Goal: Task Accomplishment & Management: Manage account settings

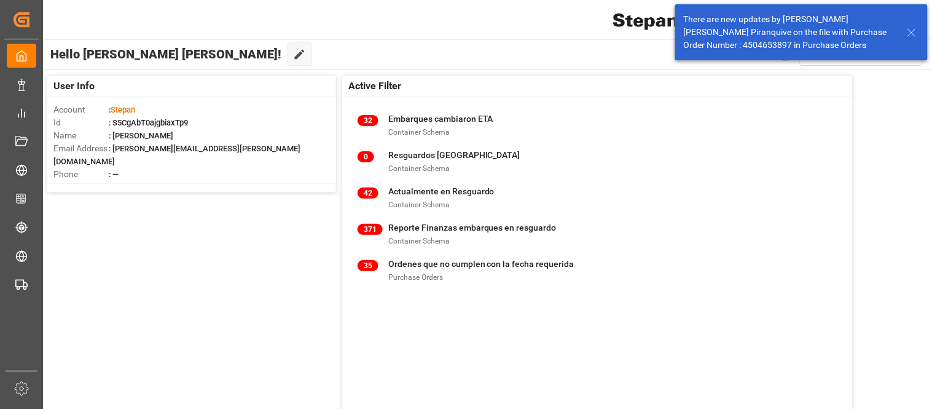
click at [911, 33] on line at bounding box center [911, 32] width 7 height 7
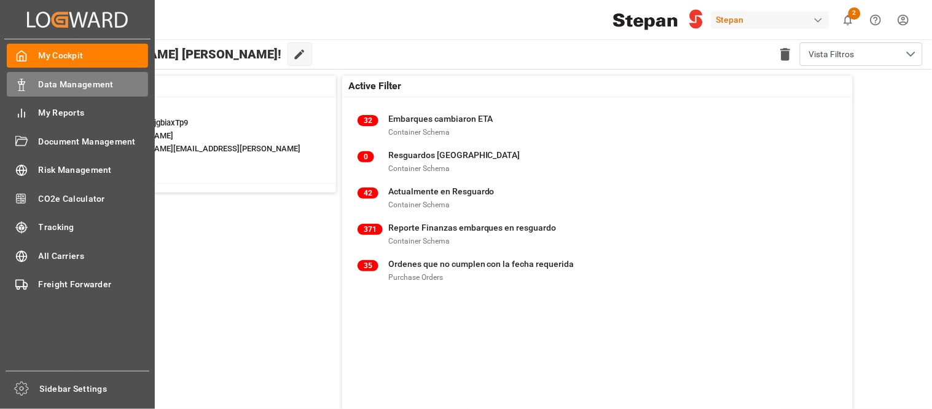
click at [63, 90] on div "Data Management Data Management" at bounding box center [77, 84] width 141 height 24
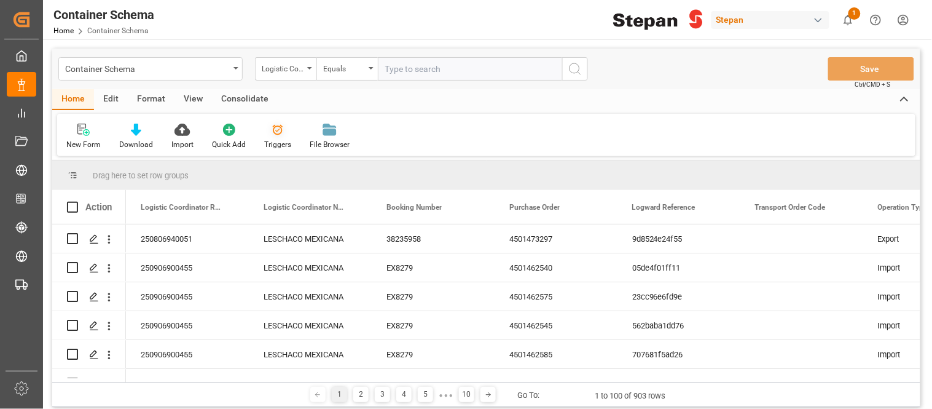
click at [283, 133] on div at bounding box center [277, 129] width 27 height 13
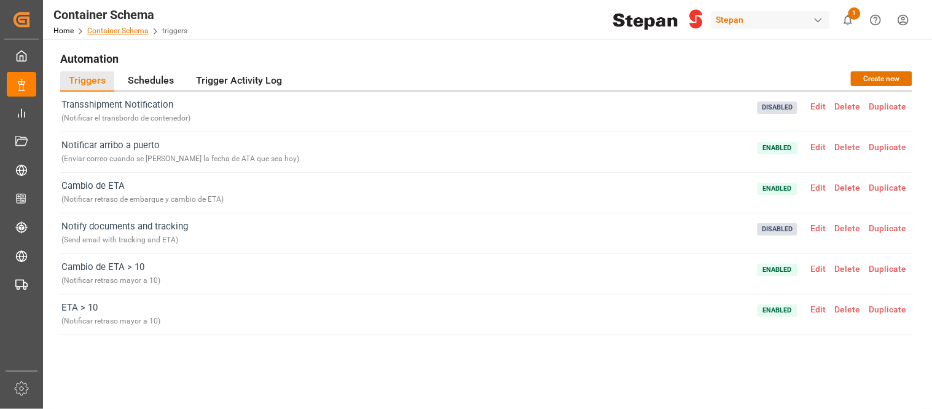
click at [128, 26] on link "Container Schema" at bounding box center [117, 30] width 61 height 9
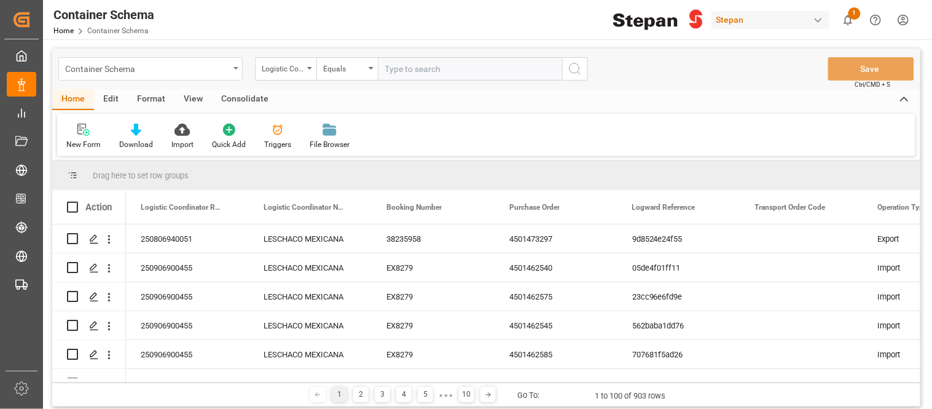
click at [226, 72] on div "Container Schema" at bounding box center [147, 67] width 164 height 15
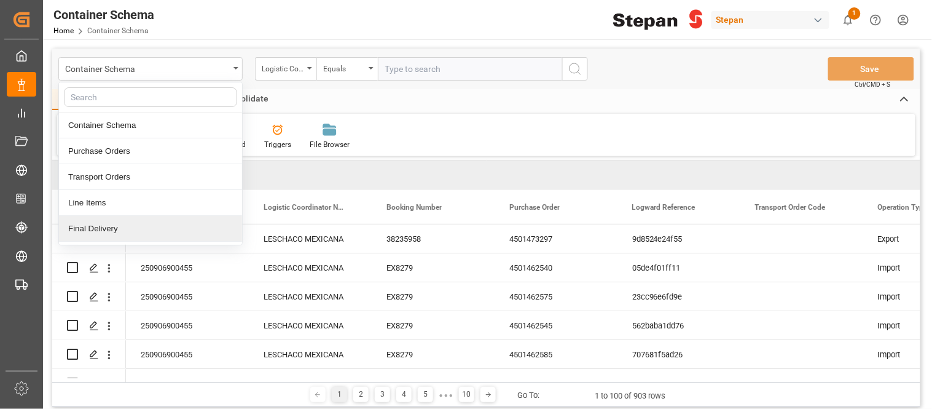
click at [119, 232] on div "Final Delivery" at bounding box center [150, 229] width 183 height 26
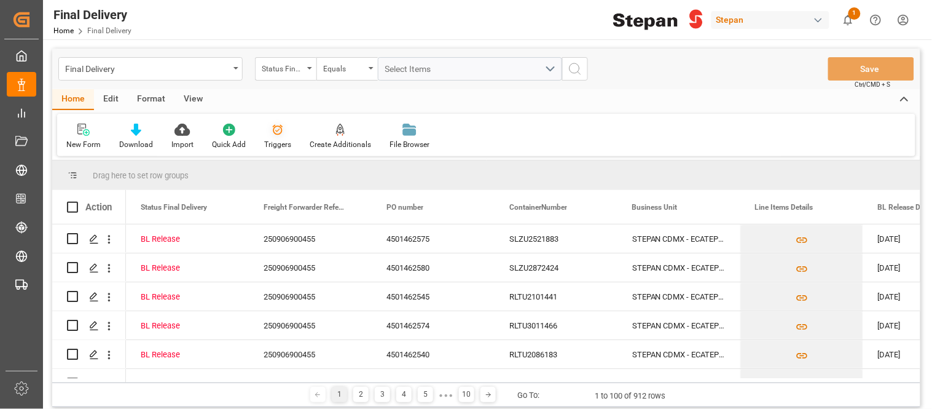
click at [277, 137] on div "Triggers" at bounding box center [277, 136] width 45 height 27
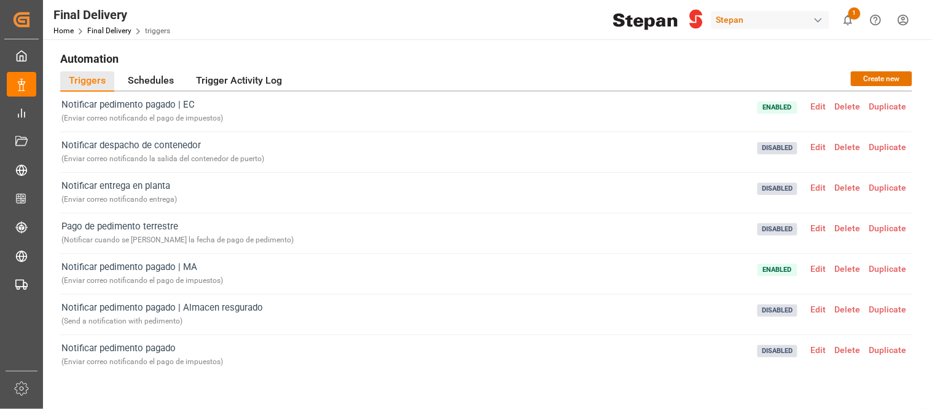
scroll to position [7, 0]
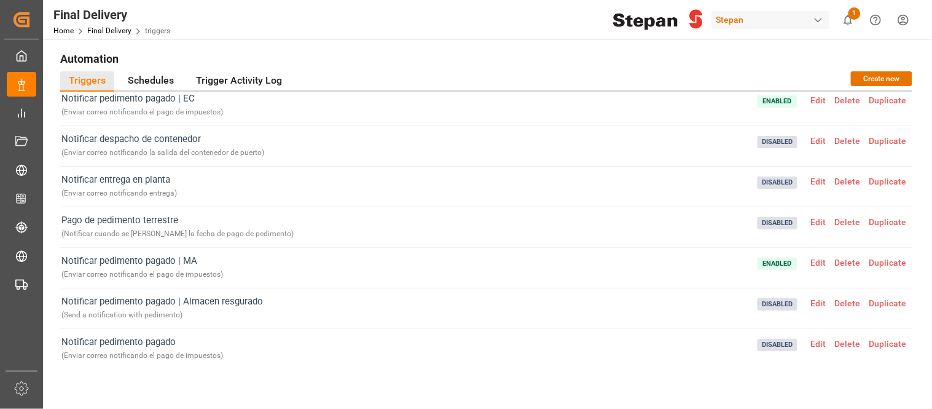
click at [816, 346] on span "Edit" at bounding box center [819, 343] width 24 height 10
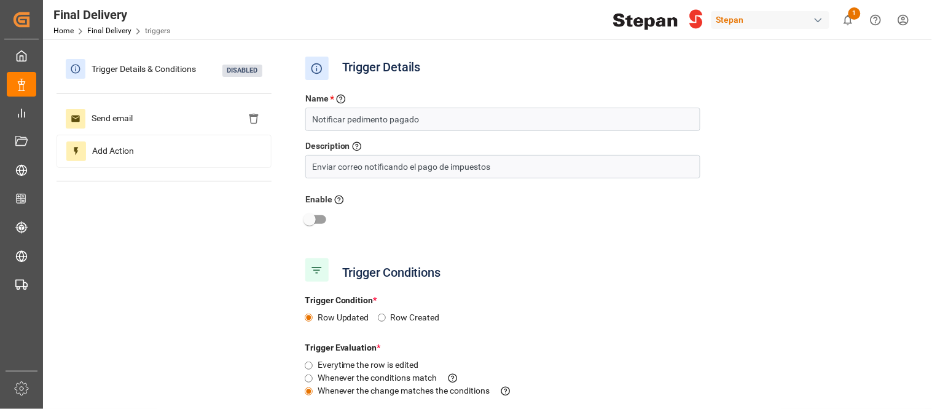
click at [100, 95] on div "Trigger Details & Conditions Disabled Send email Add Action" at bounding box center [164, 123] width 215 height 141
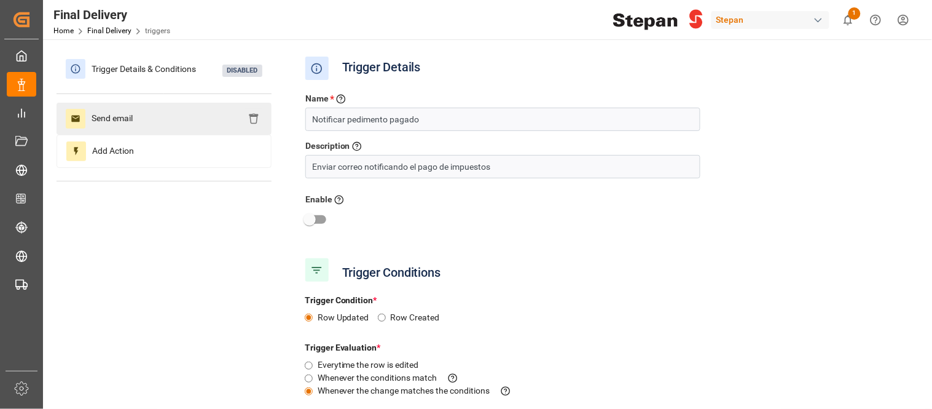
click at [104, 120] on span "Send email" at bounding box center [111, 119] width 53 height 20
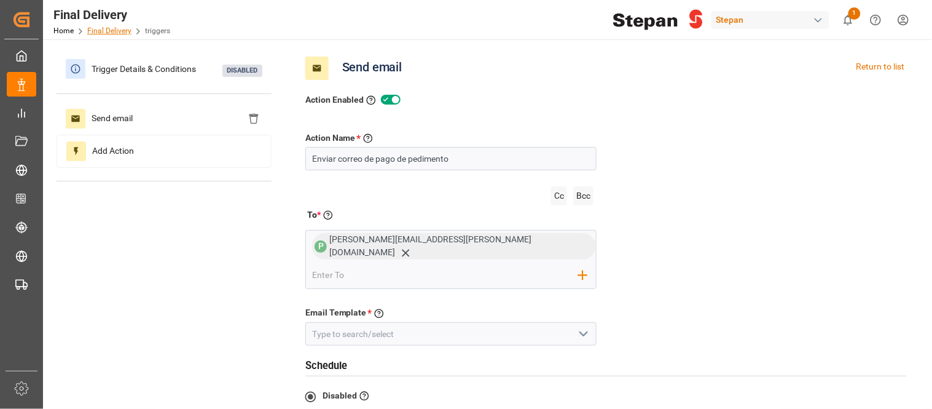
click at [119, 28] on link "Final Delivery" at bounding box center [109, 30] width 44 height 9
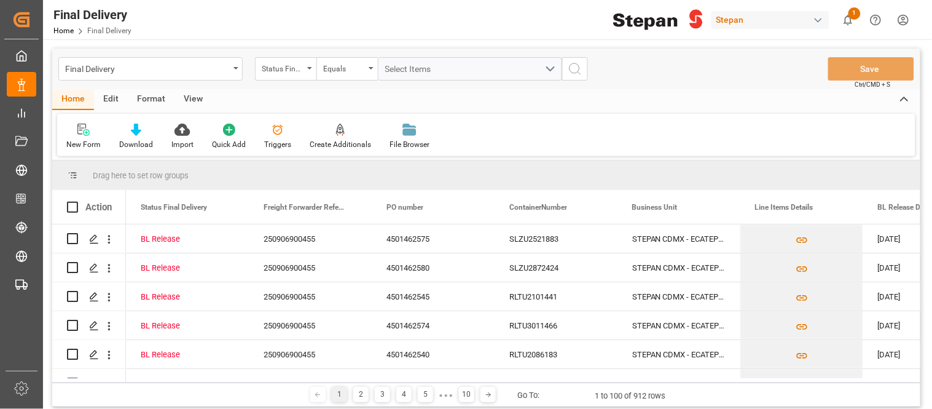
click at [117, 92] on div "Edit" at bounding box center [111, 99] width 34 height 21
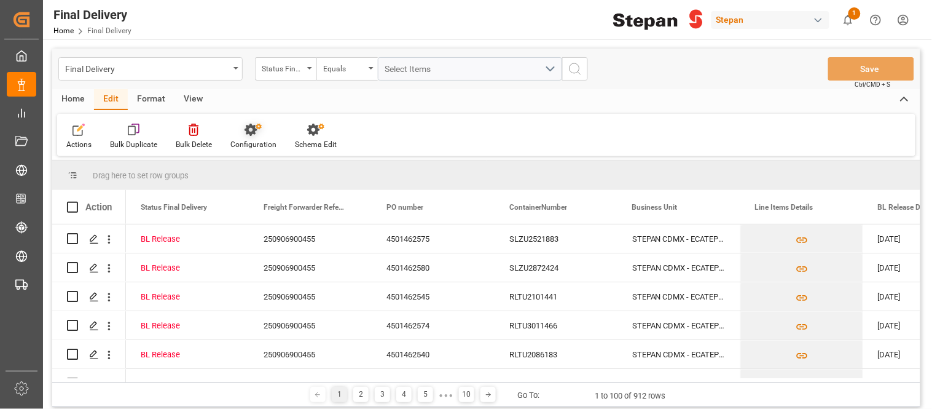
click at [252, 127] on icon at bounding box center [250, 129] width 12 height 12
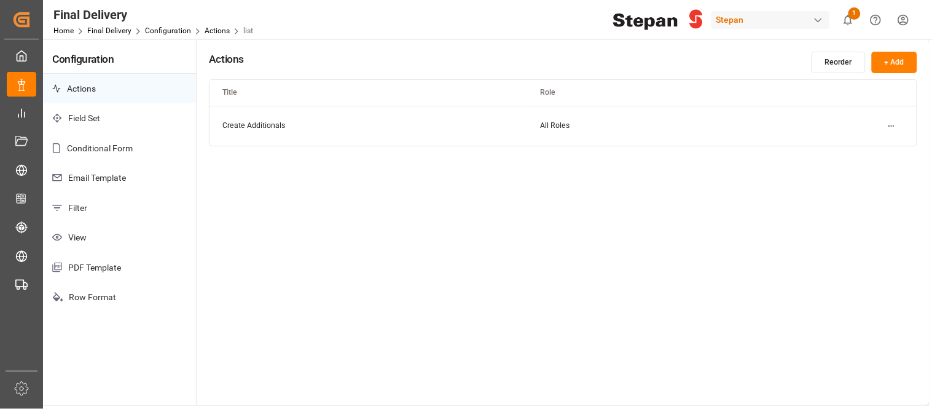
click at [117, 180] on p "Email Template" at bounding box center [119, 178] width 153 height 30
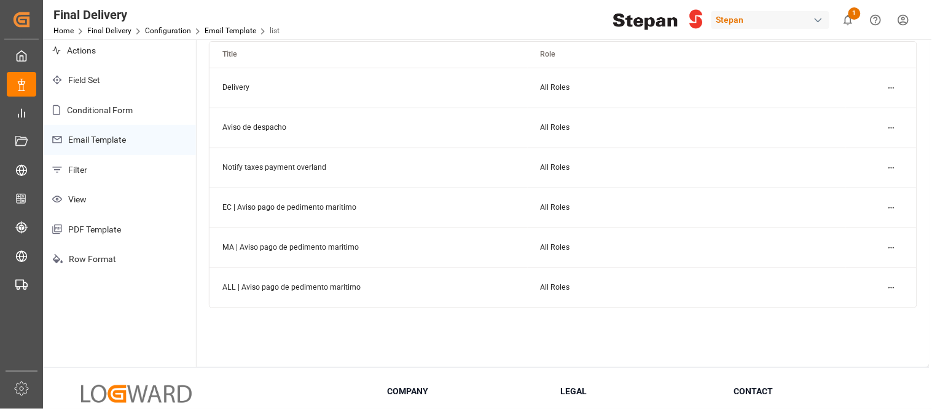
scroll to position [39, 0]
click at [895, 249] on html "Created by potrace 1.15, written by [PERSON_NAME] [DATE]-[DATE] Created by potr…" at bounding box center [466, 204] width 932 height 409
click at [844, 268] on small "Edit" at bounding box center [849, 270] width 13 height 7
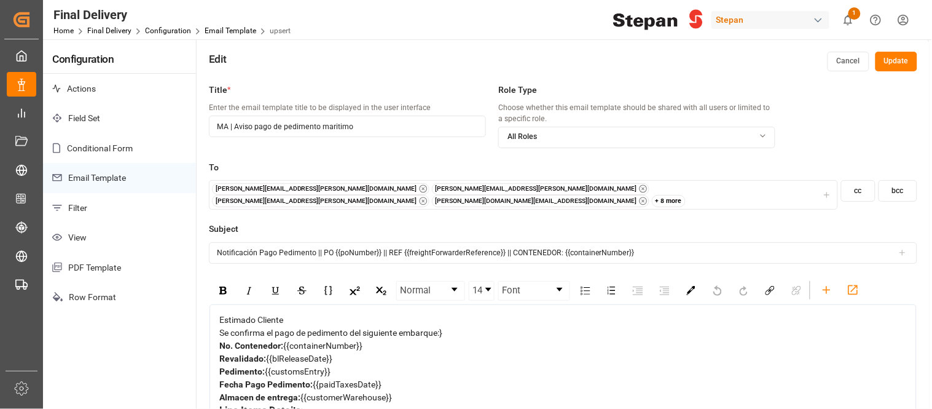
click at [716, 190] on div "[PERSON_NAME][EMAIL_ADDRESS][PERSON_NAME][DOMAIN_NAME] [PERSON_NAME][DOMAIN_NAM…" at bounding box center [524, 195] width 624 height 24
click at [664, 195] on div "+ 8 more" at bounding box center [669, 201] width 34 height 12
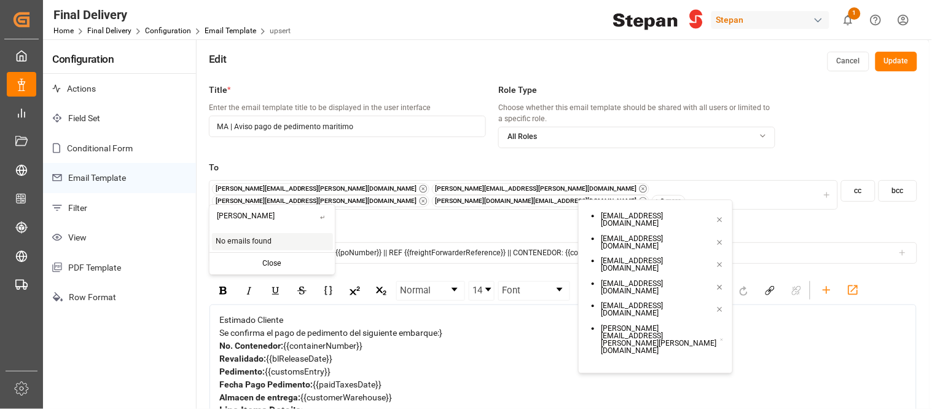
click at [250, 221] on input "[PERSON_NAME]" at bounding box center [264, 216] width 111 height 22
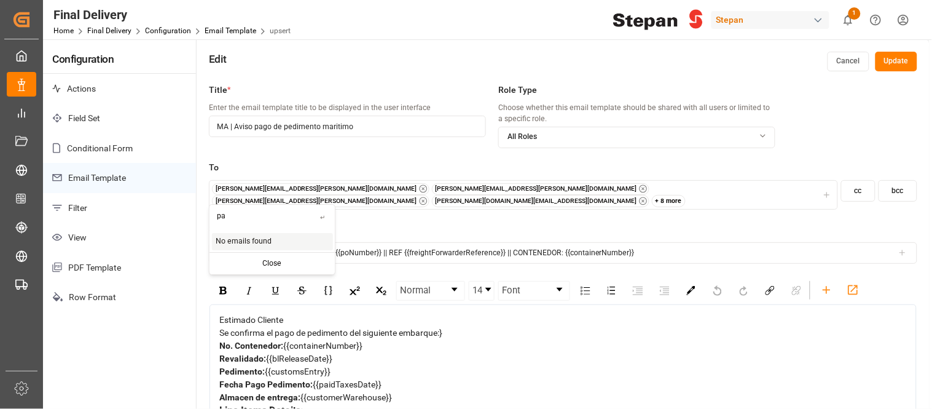
type input "p"
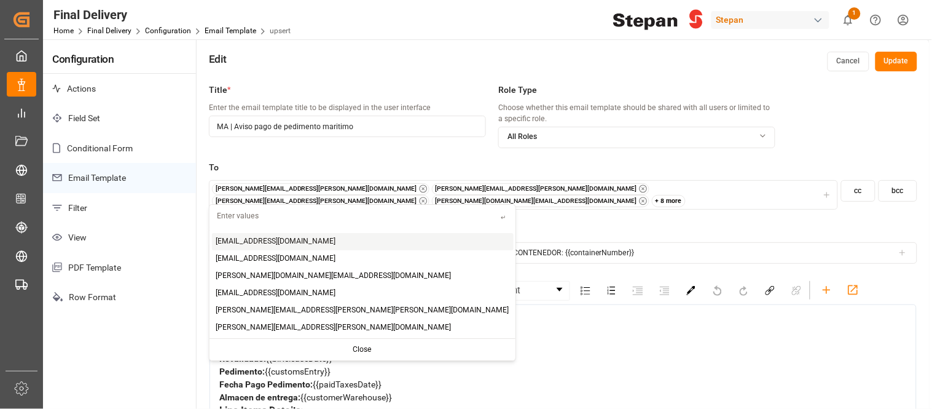
paste input "[PERSON_NAME][EMAIL_ADDRESS][PERSON_NAME][DOMAIN_NAME]>"
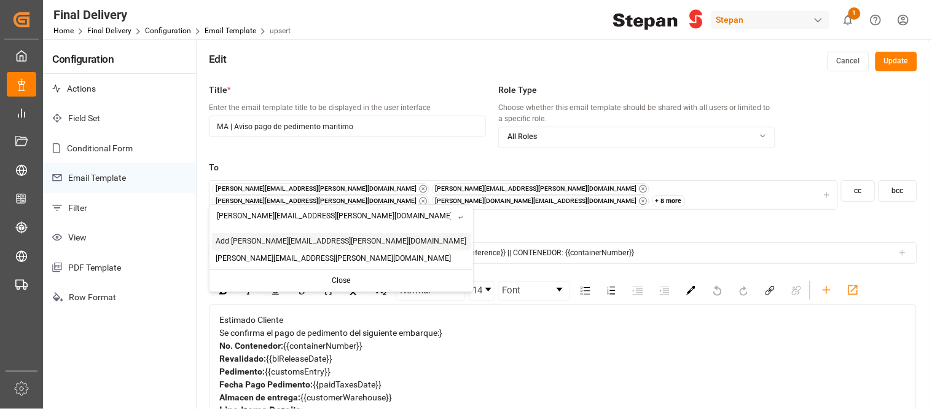
type input "[PERSON_NAME][EMAIL_ADDRESS][PERSON_NAME][DOMAIN_NAME]"
click at [281, 242] on span "Add [PERSON_NAME][EMAIL_ADDRESS][PERSON_NAME][DOMAIN_NAME]" at bounding box center [341, 241] width 251 height 11
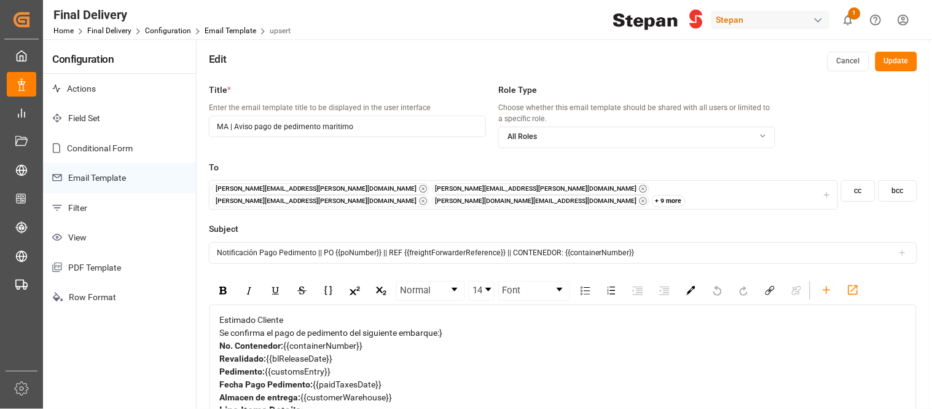
drag, startPoint x: 908, startPoint y: 65, endPoint x: 891, endPoint y: 63, distance: 16.7
click at [891, 63] on button "Update" at bounding box center [896, 62] width 42 height 20
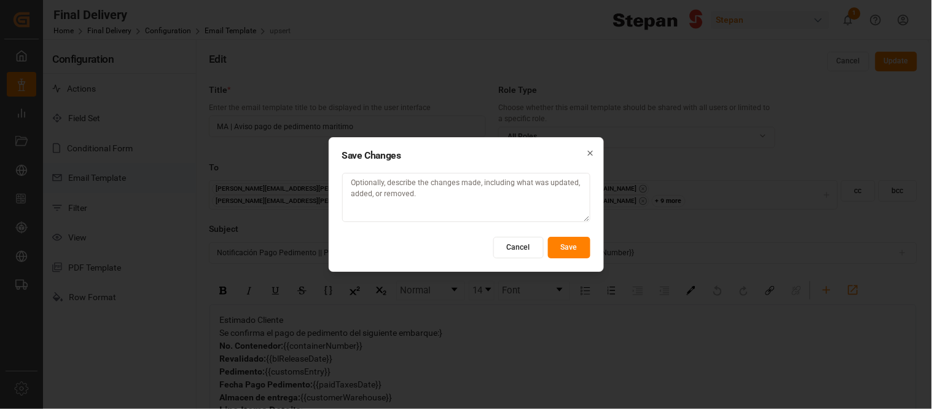
click at [569, 251] on button "Save" at bounding box center [569, 248] width 42 height 22
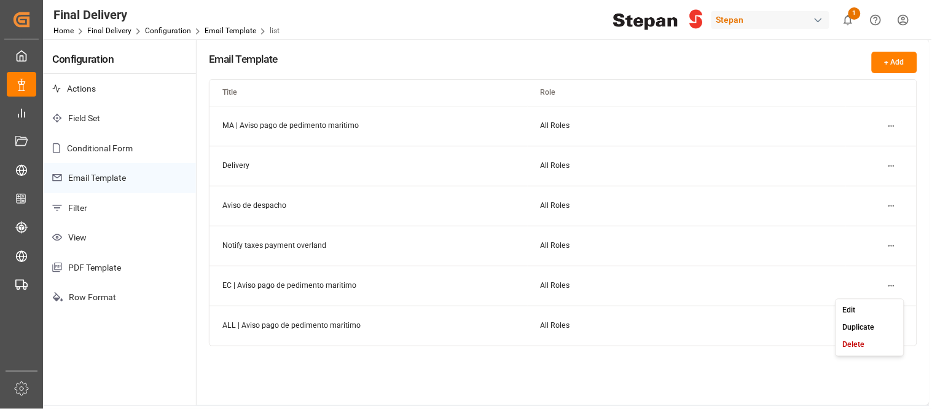
click at [894, 280] on html "Created by potrace 1.15, written by [PERSON_NAME] [DATE]-[DATE] Created by potr…" at bounding box center [466, 204] width 932 height 409
click at [861, 304] on div "Edit" at bounding box center [870, 309] width 63 height 17
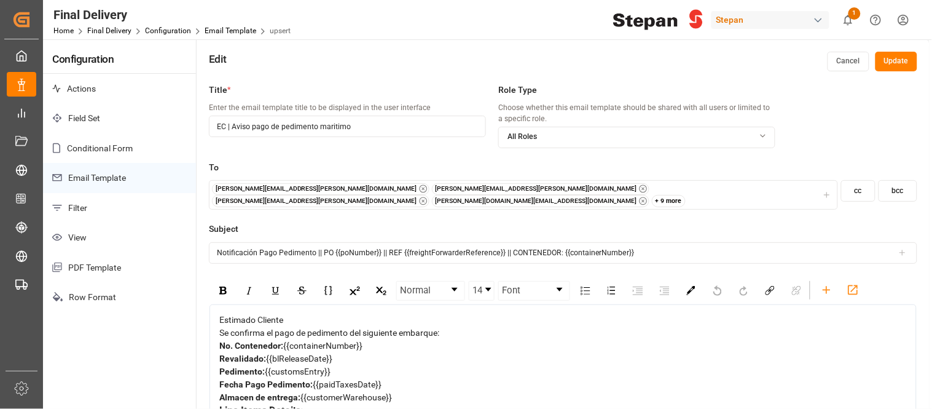
click at [690, 189] on div "[PERSON_NAME][EMAIL_ADDRESS][PERSON_NAME][DOMAIN_NAME] [PERSON_NAME][DOMAIN_NAM…" at bounding box center [524, 195] width 624 height 24
click at [662, 195] on div "+ 9 more" at bounding box center [669, 201] width 34 height 12
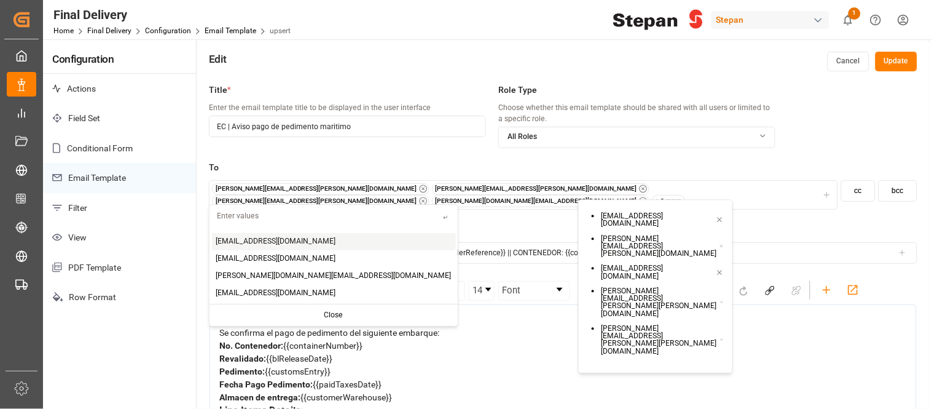
click at [242, 218] on input "text" at bounding box center [325, 216] width 233 height 22
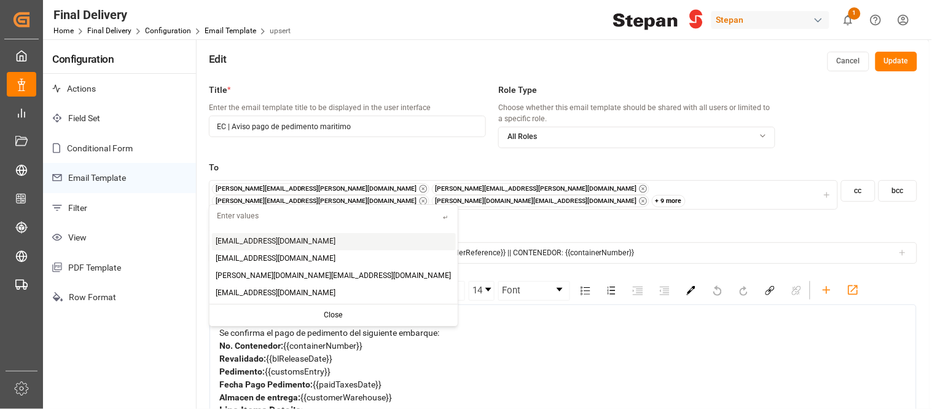
paste input "[PERSON_NAME][EMAIL_ADDRESS][PERSON_NAME][DOMAIN_NAME]>"
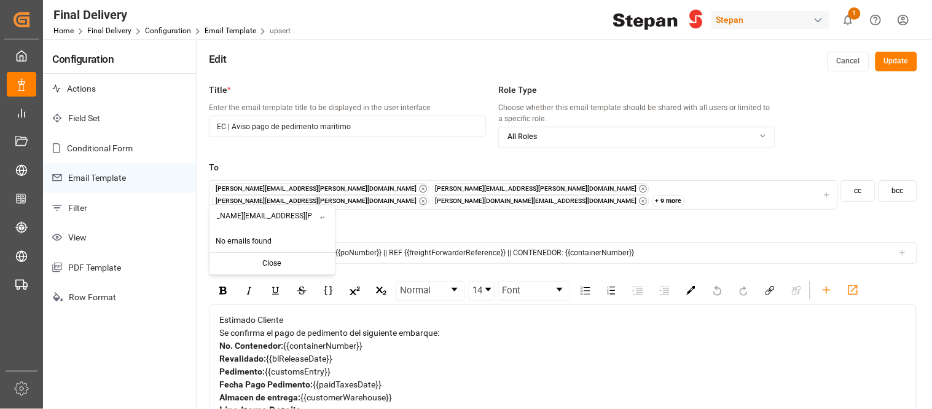
click at [242, 218] on input "[PERSON_NAME][EMAIL_ADDRESS][PERSON_NAME][DOMAIN_NAME]>" at bounding box center [264, 216] width 111 height 22
click at [303, 217] on input "[PERSON_NAME][EMAIL_ADDRESS][PERSON_NAME][DOMAIN_NAME]>" at bounding box center [264, 216] width 111 height 22
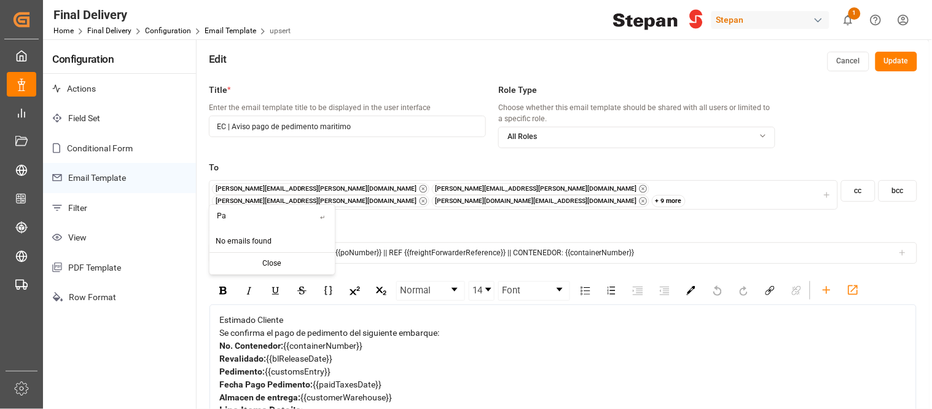
type input "P"
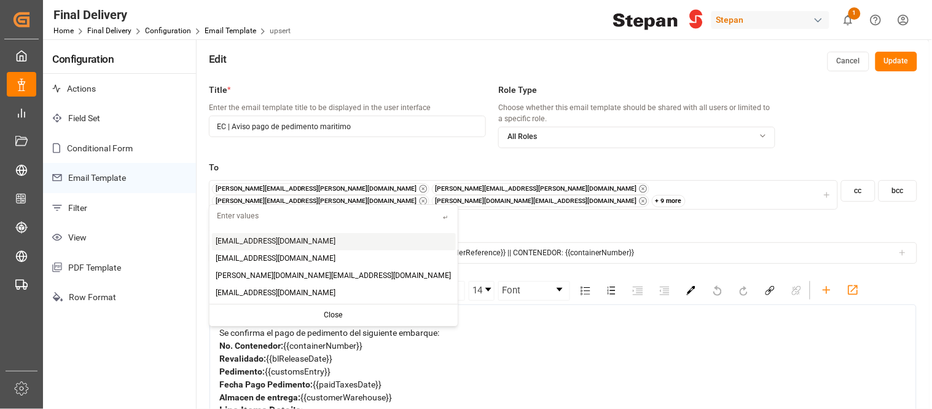
paste input "[PERSON_NAME][EMAIL_ADDRESS][PERSON_NAME][DOMAIN_NAME]>"
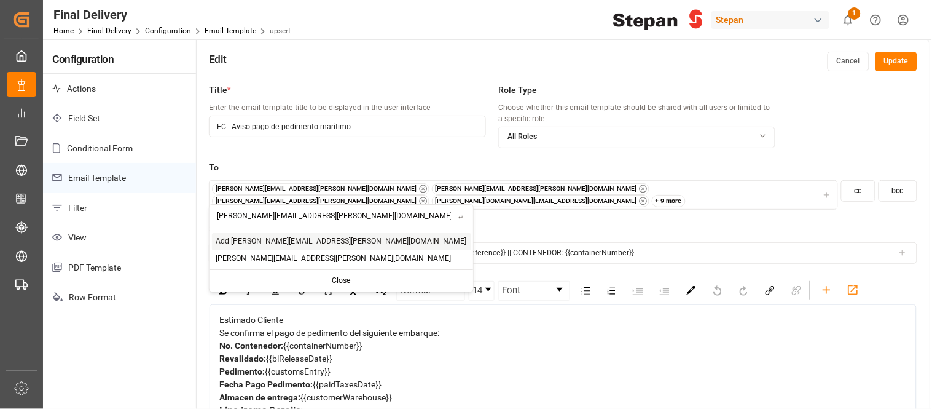
type input "[PERSON_NAME][EMAIL_ADDRESS][PERSON_NAME][DOMAIN_NAME]"
click at [297, 248] on div "Add [PERSON_NAME][EMAIL_ADDRESS][PERSON_NAME][DOMAIN_NAME]" at bounding box center [341, 241] width 259 height 17
click at [318, 262] on span "[PERSON_NAME][EMAIL_ADDRESS][PERSON_NAME][DOMAIN_NAME]" at bounding box center [333, 258] width 235 height 11
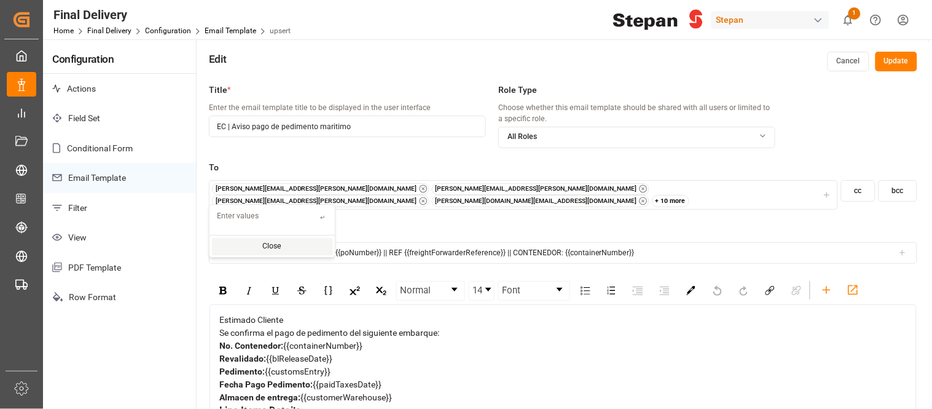
click at [676, 192] on div "[PERSON_NAME][EMAIL_ADDRESS][PERSON_NAME][DOMAIN_NAME] [PERSON_NAME][DOMAIN_NAM…" at bounding box center [524, 195] width 624 height 24
click at [664, 195] on div "+ 10 more" at bounding box center [671, 201] width 38 height 12
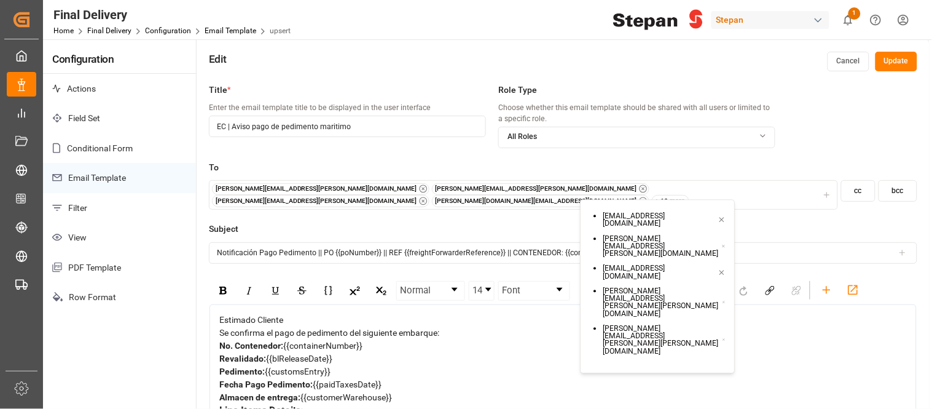
scroll to position [4, 0]
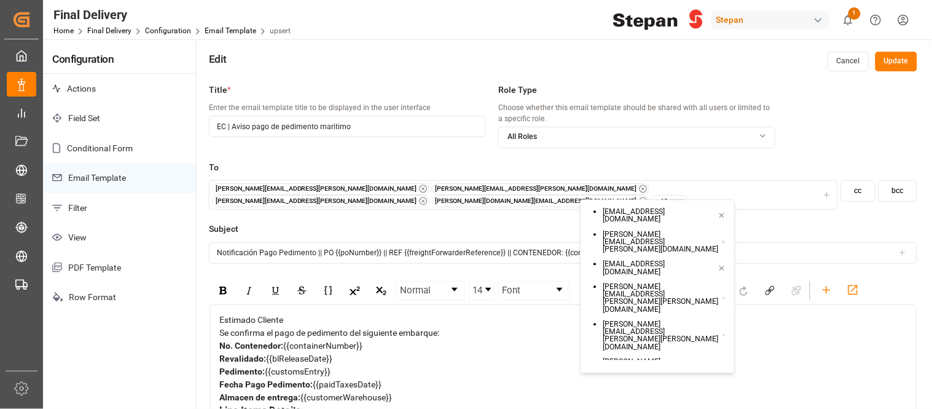
click at [908, 58] on button "Update" at bounding box center [896, 62] width 42 height 20
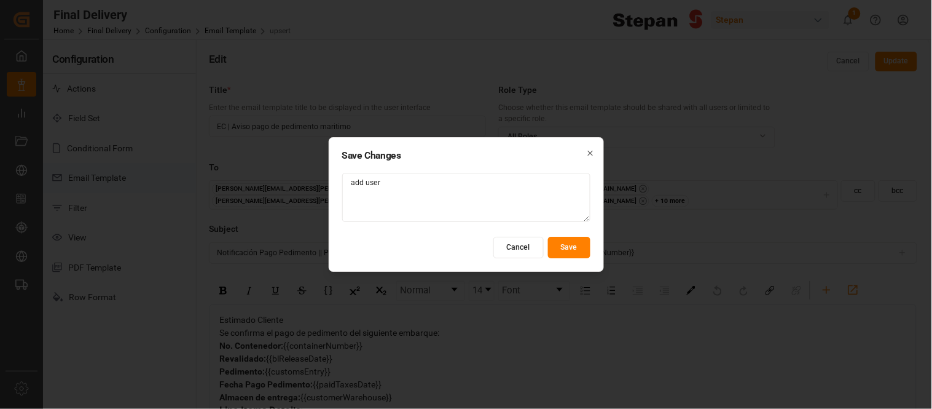
type textarea "add user"
click at [568, 246] on button "Save" at bounding box center [569, 248] width 42 height 22
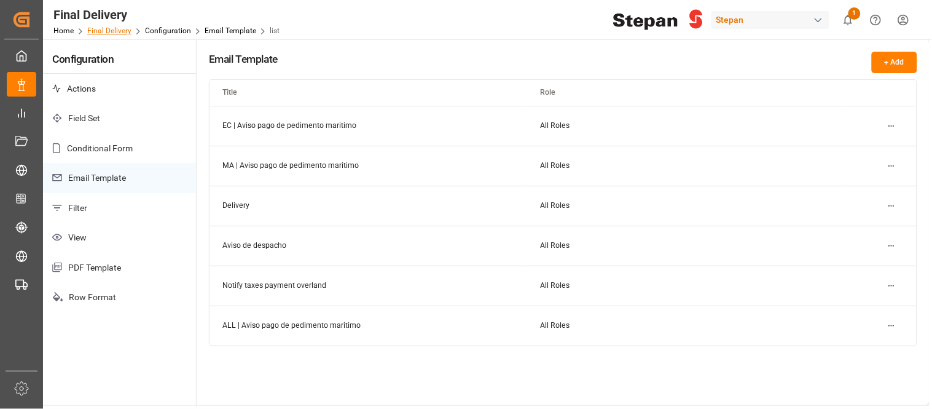
click at [108, 31] on link "Final Delivery" at bounding box center [109, 30] width 44 height 9
